Goal: Transaction & Acquisition: Purchase product/service

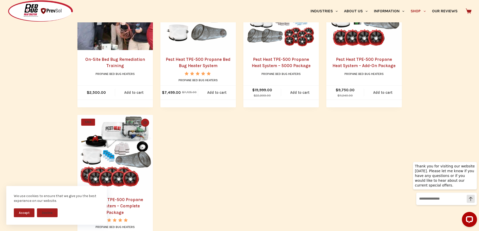
scroll to position [327, 0]
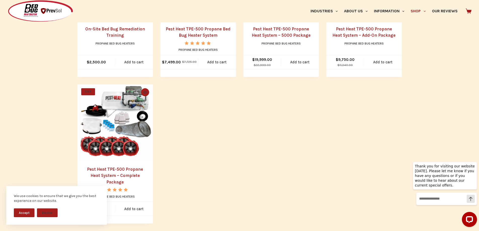
click at [121, 171] on link "Pest Heat TPE-500 Propane Heat System – Complete Package" at bounding box center [115, 176] width 56 height 18
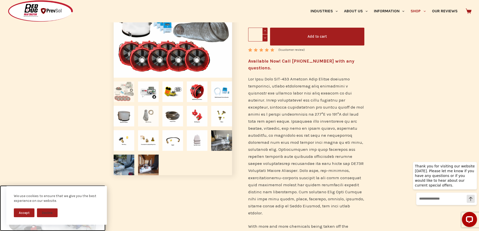
click at [148, 118] on img at bounding box center [148, 116] width 21 height 21
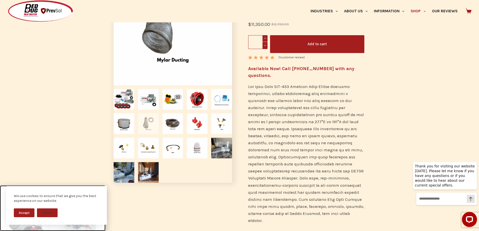
scroll to position [126, 0]
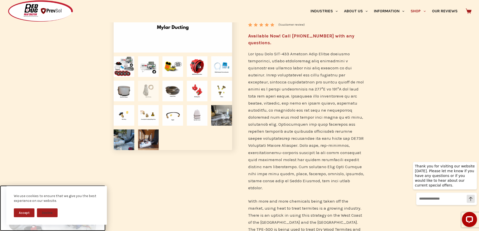
click at [26, 211] on button "Accept" at bounding box center [24, 212] width 21 height 9
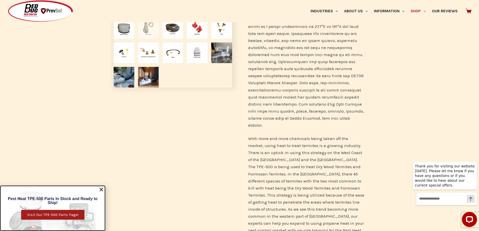
scroll to position [201, 0]
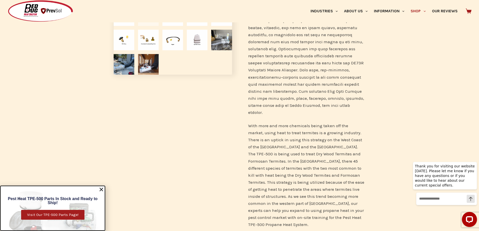
click at [101, 190] on icon "Close" at bounding box center [101, 189] width 5 height 5
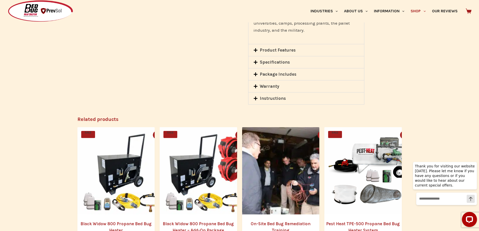
scroll to position [704, 0]
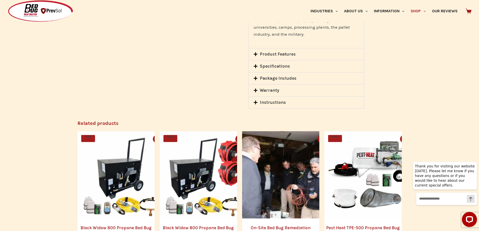
click at [261, 76] on link "Package Includes" at bounding box center [278, 78] width 37 height 5
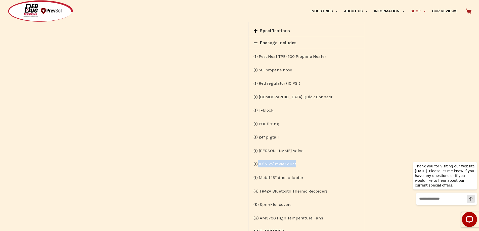
drag, startPoint x: 302, startPoint y: 150, endPoint x: 267, endPoint y: 149, distance: 35.0
click at [259, 160] on p "(1) 18″ x 25′ mylar duct" at bounding box center [306, 163] width 106 height 7
copy p "18″ x 25′ mylar duct"
